Goal: Information Seeking & Learning: Learn about a topic

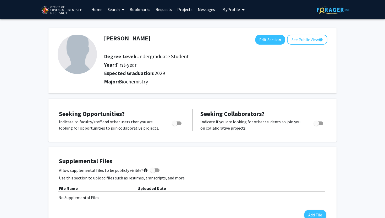
click at [147, 12] on link "Bookmarks" at bounding box center [140, 9] width 26 height 18
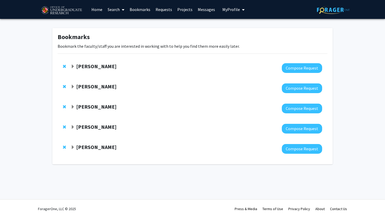
click at [95, 149] on strong "[PERSON_NAME]" at bounding box center [96, 146] width 40 height 7
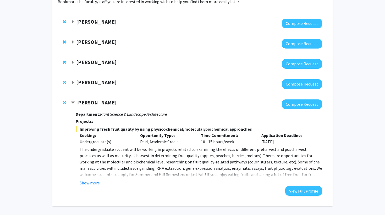
scroll to position [60, 0]
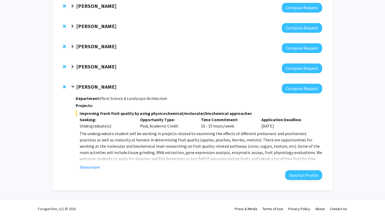
click at [104, 163] on fg-read-more "The undergraduate student will be working in projects related to examining the …" at bounding box center [199, 150] width 246 height 40
click at [88, 168] on button "Show more" at bounding box center [90, 167] width 20 height 6
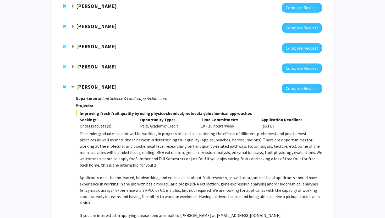
click at [101, 152] on span "The undergraduate student will be working in projects related to examining the …" at bounding box center [201, 149] width 242 height 37
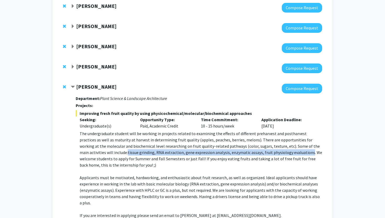
drag, startPoint x: 101, startPoint y: 152, endPoint x: 255, endPoint y: 154, distance: 153.9
click at [255, 154] on span "The undergraduate student will be working in projects related to examining the …" at bounding box center [201, 149] width 242 height 37
copy span "tissue grinding, RNA extraction, gene expression analysis, enzymatic assays, fr…"
click at [98, 155] on p "The undergraduate student will be working in projects related to examining the …" at bounding box center [201, 149] width 242 height 38
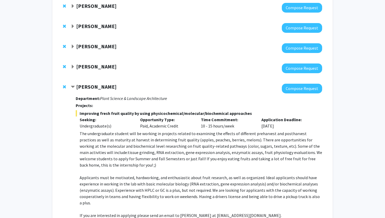
click at [97, 153] on span "The undergraduate student will be working in projects related to examining the …" at bounding box center [201, 149] width 242 height 37
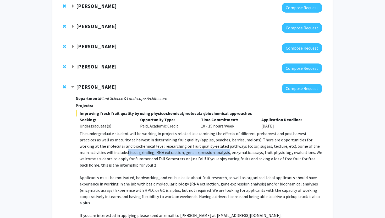
drag, startPoint x: 97, startPoint y: 153, endPoint x: 186, endPoint y: 155, distance: 89.0
click at [186, 155] on p "The undergraduate student will be working in projects related to examining the …" at bounding box center [201, 149] width 242 height 38
copy span "tissue grinding, RNA extraction, gene expression analysis"
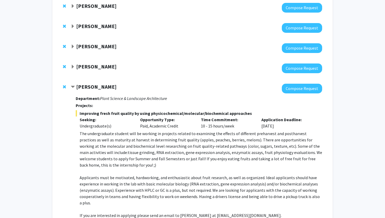
click at [121, 130] on div "Improving fresh fruit quality by using physicochemical/molecular/biochemical ap…" at bounding box center [199, 168] width 246 height 117
drag, startPoint x: 75, startPoint y: 90, endPoint x: 114, endPoint y: 86, distance: 39.2
click at [114, 86] on div "[PERSON_NAME]" at bounding box center [127, 87] width 113 height 7
copy strong "[PERSON_NAME]"
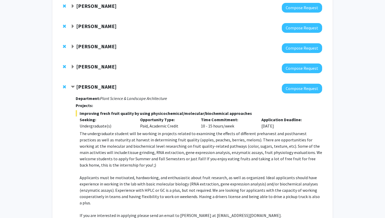
click at [97, 87] on strong "[PERSON_NAME]" at bounding box center [96, 86] width 40 height 7
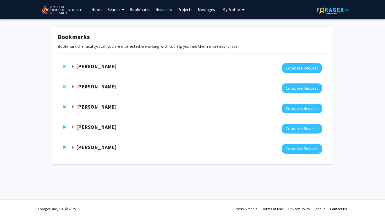
scroll to position [0, 0]
click at [21, 138] on div "Bookmarks Bookmark the faculty/staff you are interested in working with to help…" at bounding box center [192, 97] width 385 height 157
